Goal: Information Seeking & Learning: Learn about a topic

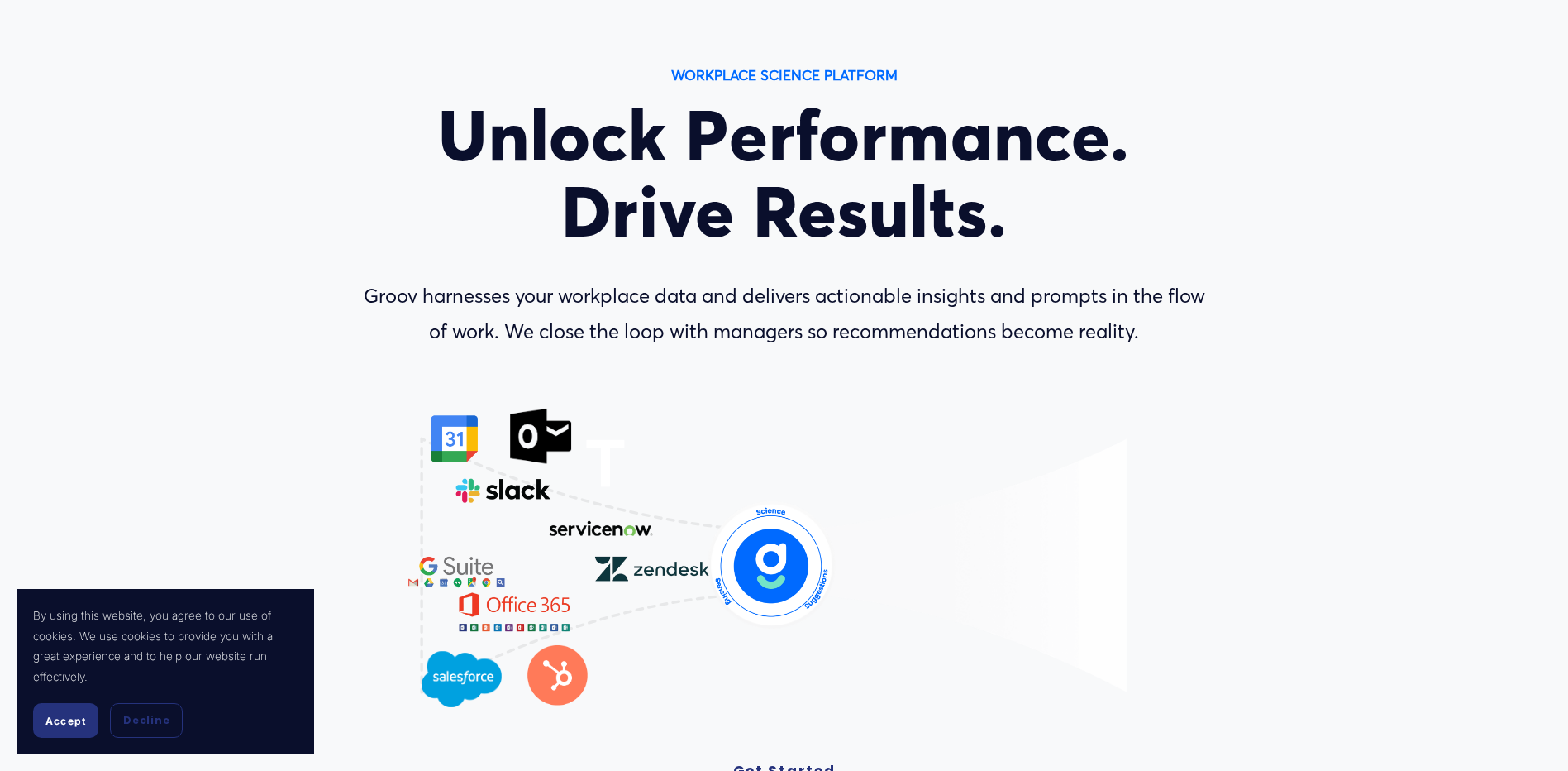
scroll to position [165, 0]
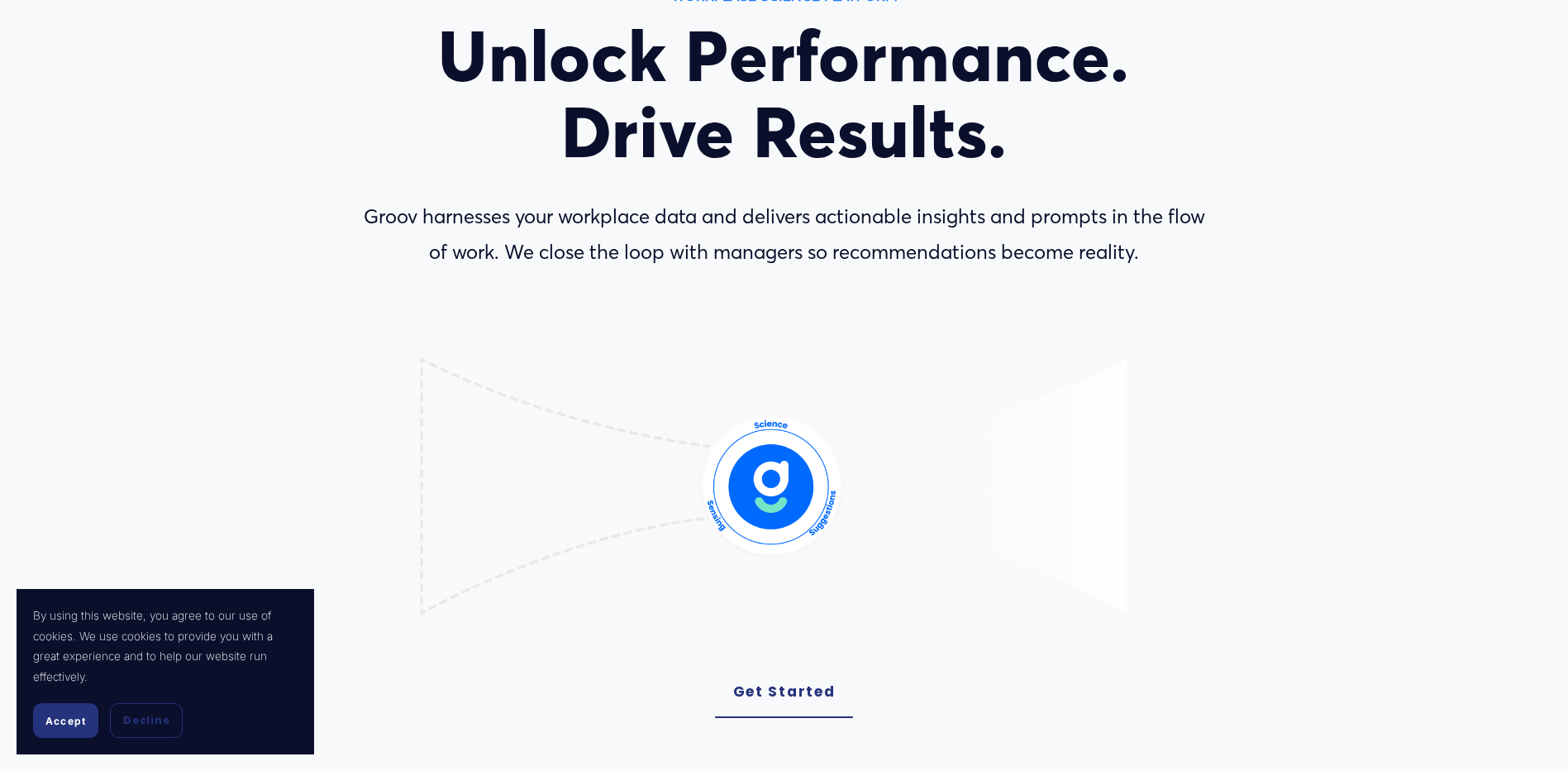
click at [65, 721] on span "Accept" at bounding box center [66, 720] width 40 height 12
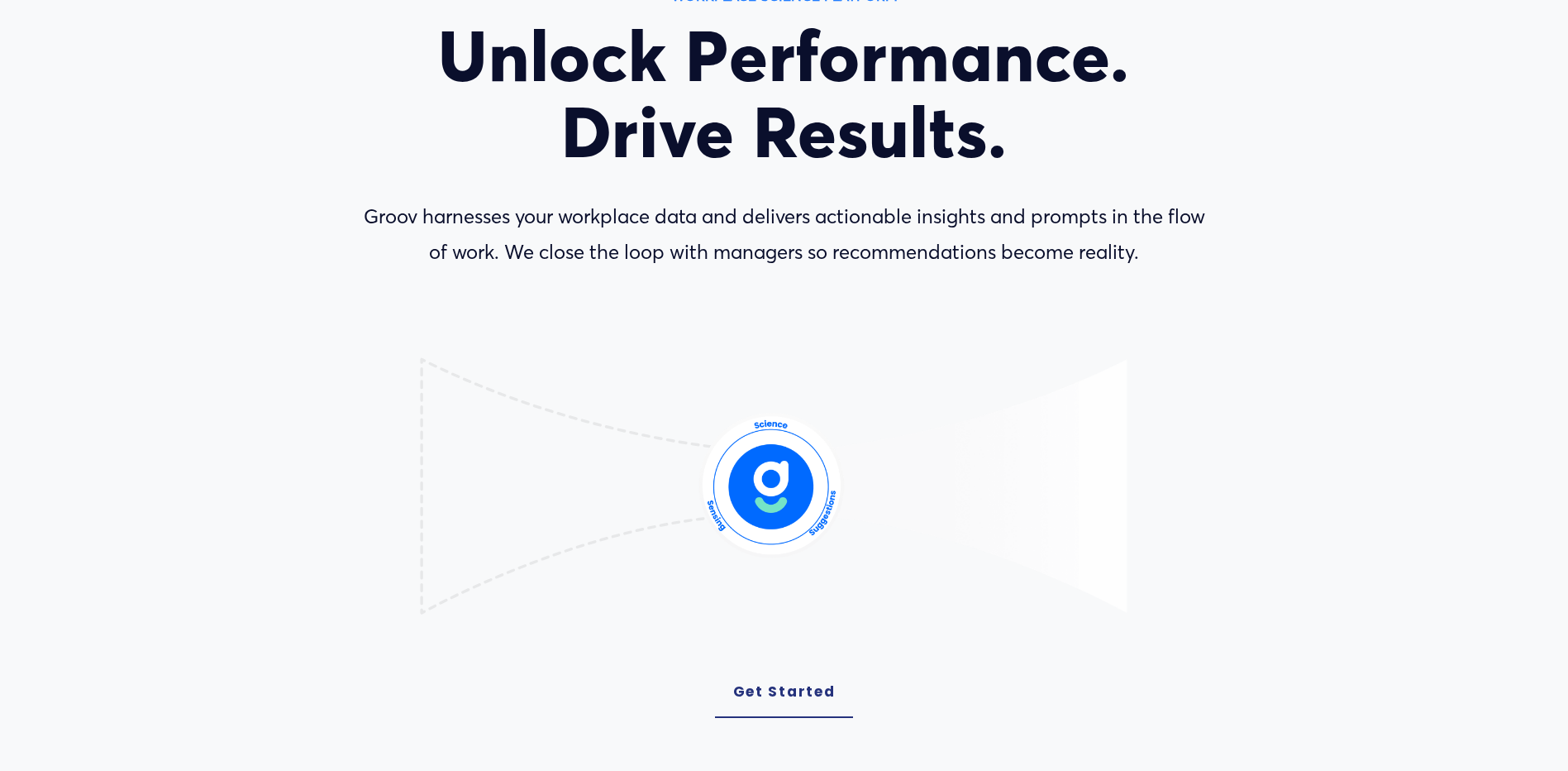
click at [781, 687] on link "Get Started" at bounding box center [784, 691] width 139 height 52
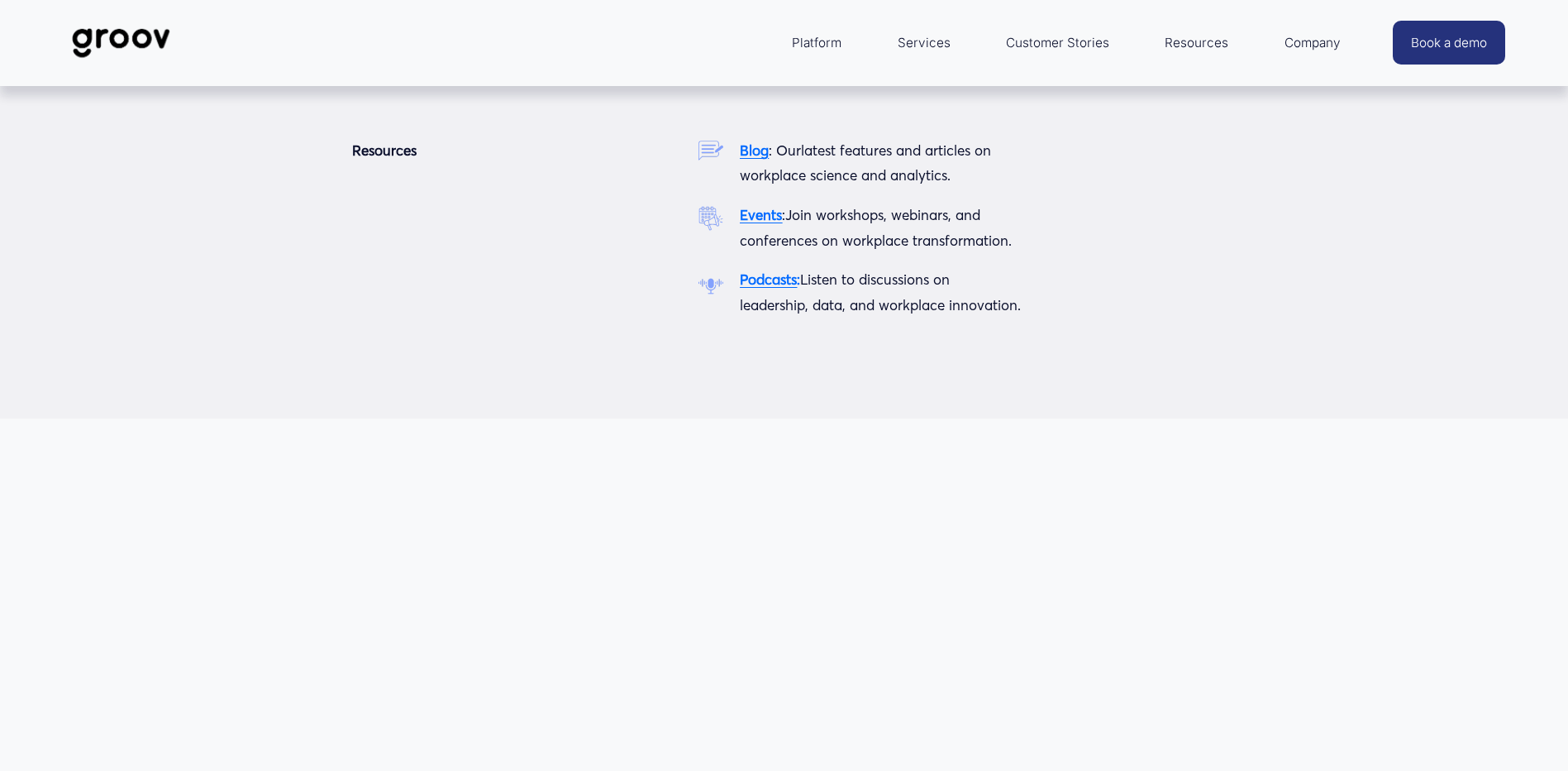
click at [1186, 41] on span "Resources" at bounding box center [1197, 43] width 64 height 23
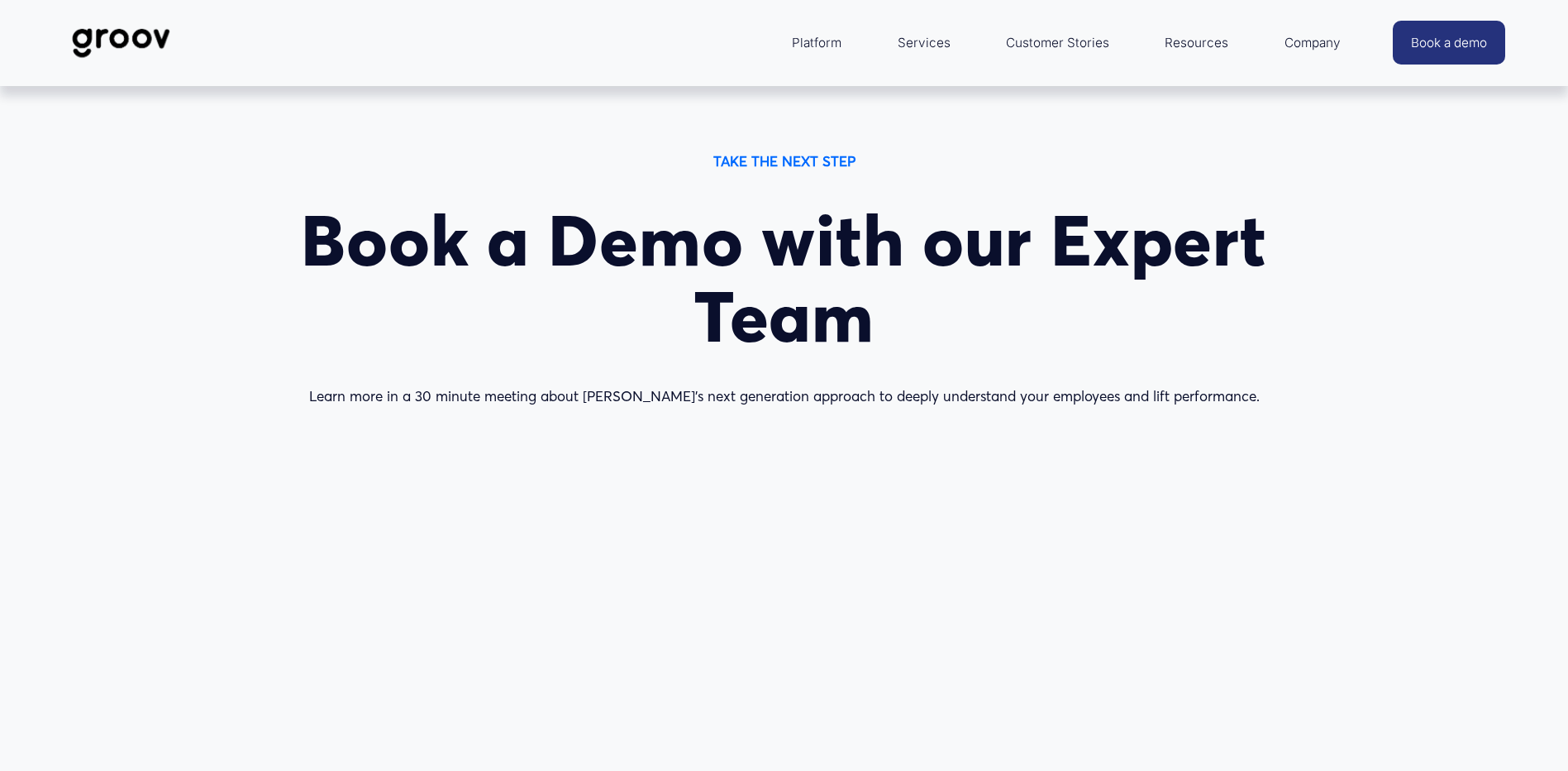
click at [921, 44] on link "Services" at bounding box center [924, 42] width 69 height 39
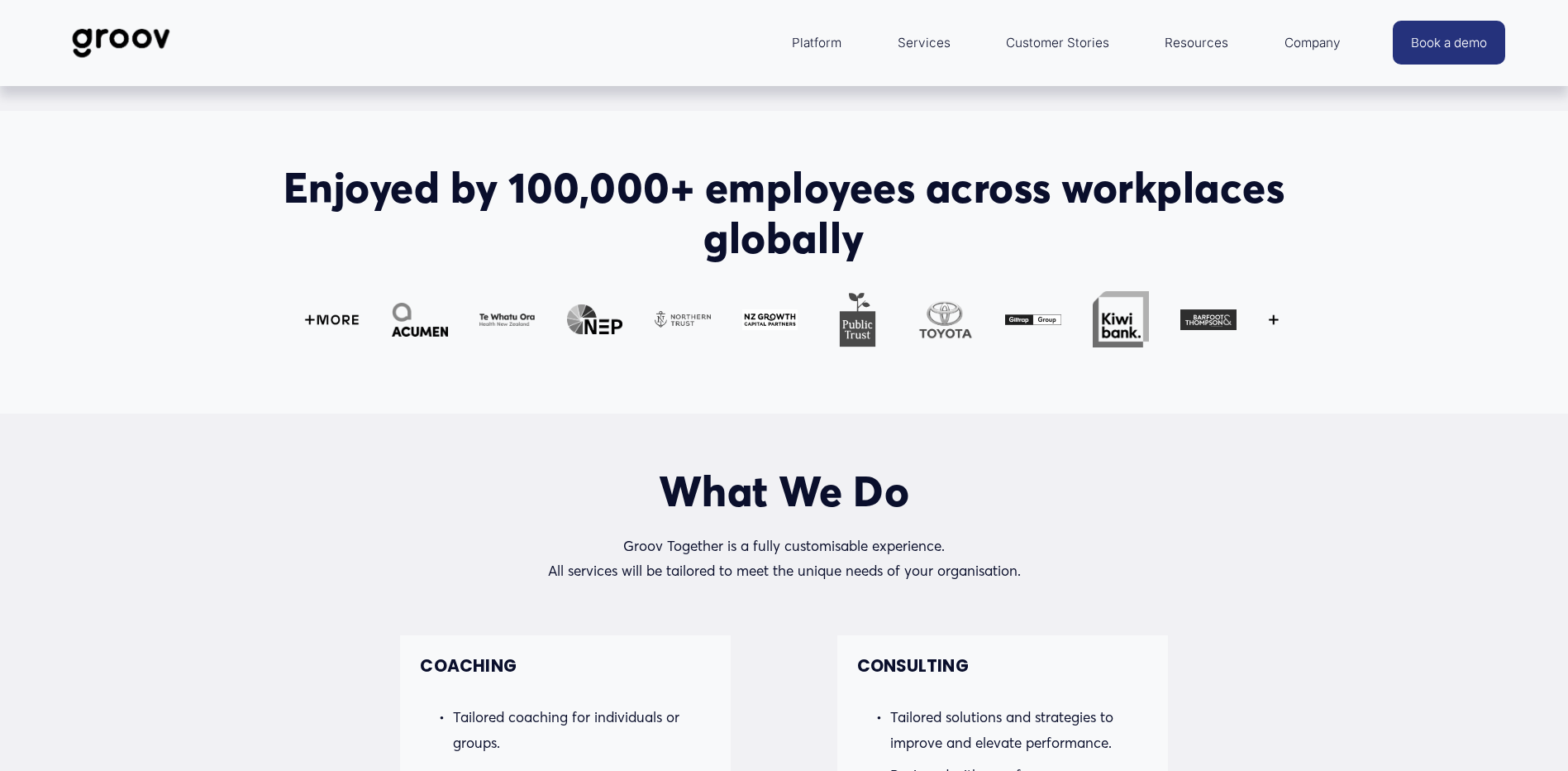
scroll to position [579, 0]
